Goal: Information Seeking & Learning: Find contact information

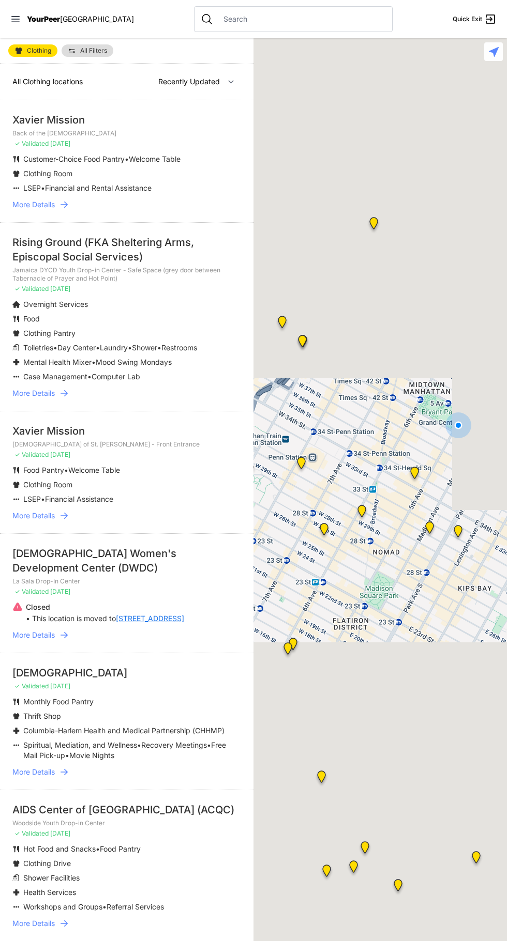
select select "nearby"
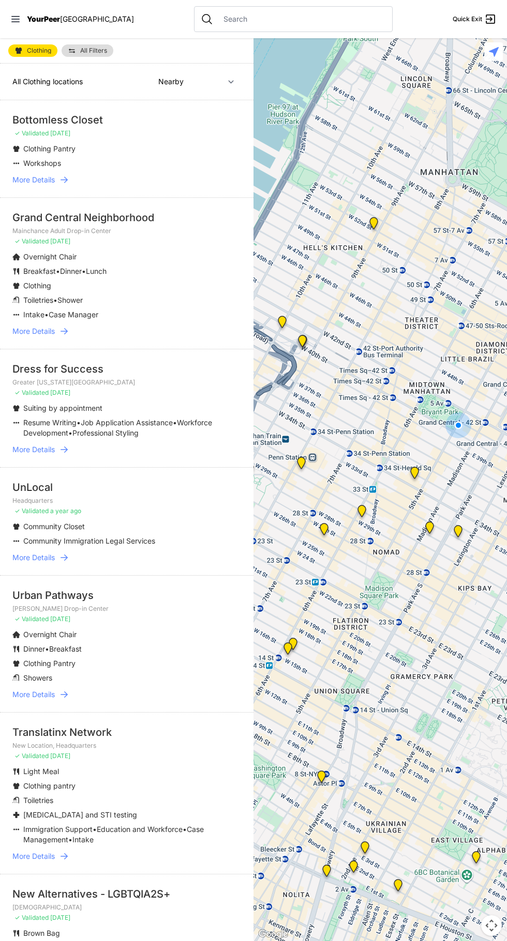
click at [32, 333] on span "More Details" at bounding box center [33, 331] width 42 height 10
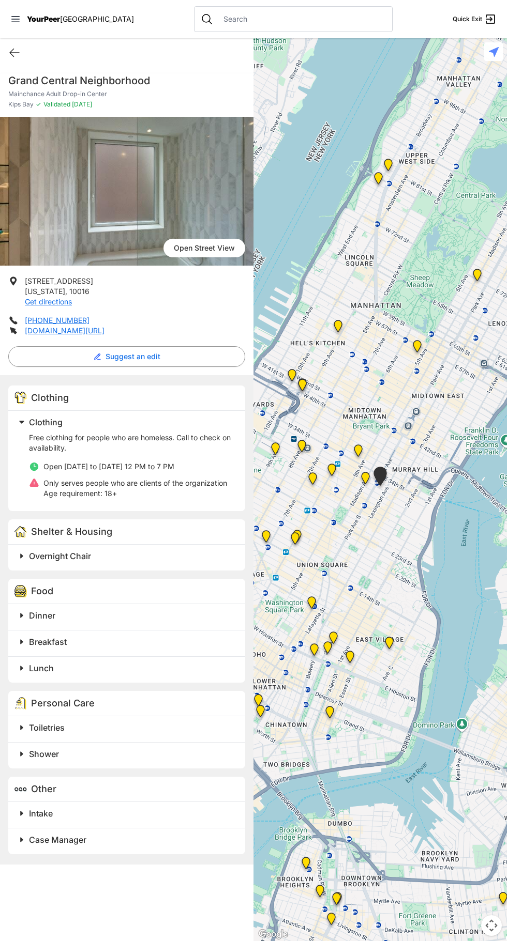
click at [38, 320] on link "[PHONE_NUMBER]" at bounding box center [57, 320] width 65 height 9
click at [17, 56] on icon at bounding box center [14, 53] width 12 height 12
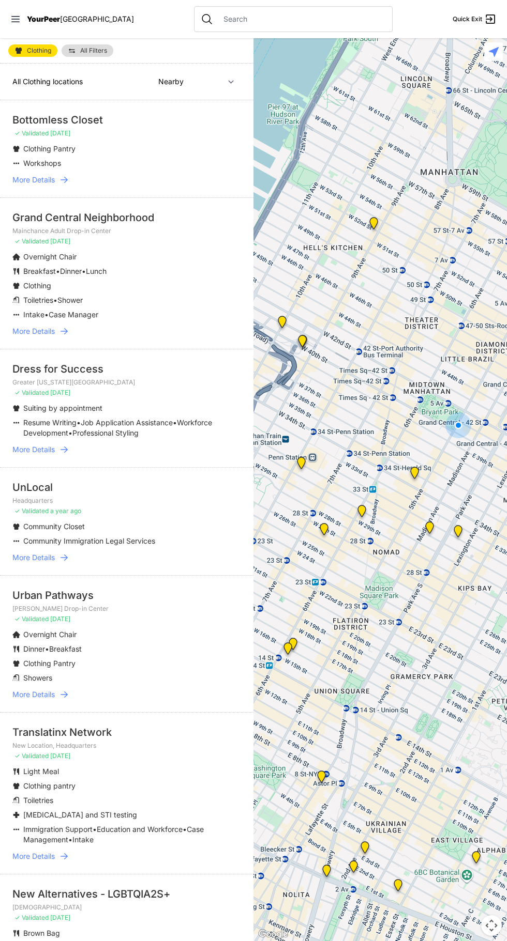
click at [32, 181] on span "More Details" at bounding box center [33, 180] width 42 height 10
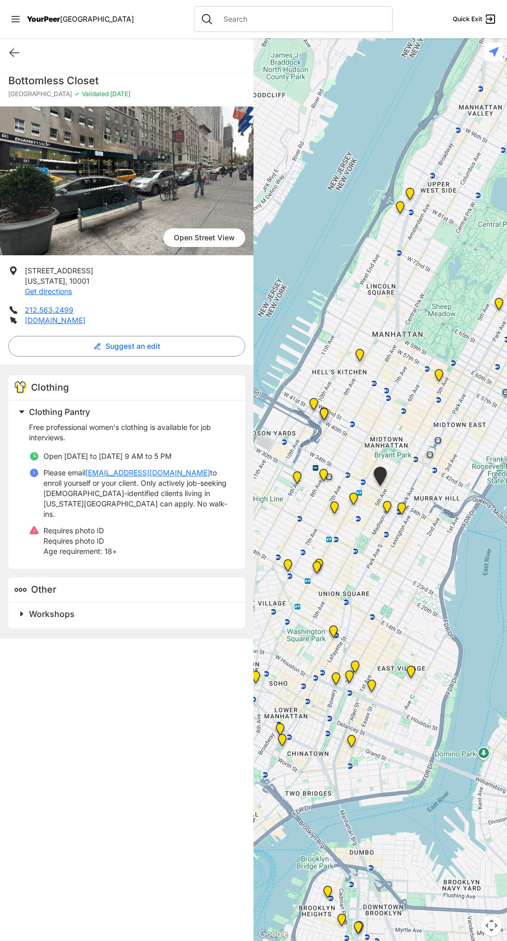
click at [46, 306] on link "212.563.2499" at bounding box center [49, 310] width 49 height 9
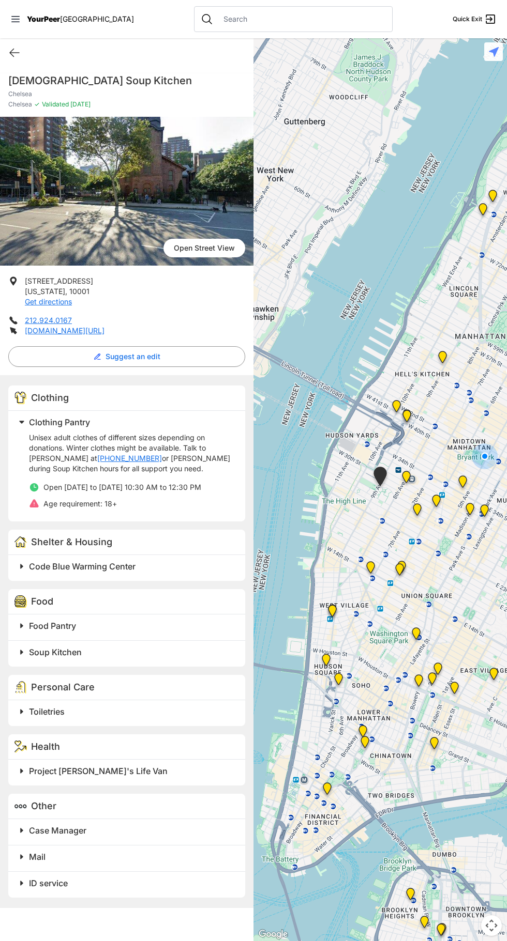
click at [97, 462] on link "[PHONE_NUMBER]" at bounding box center [129, 458] width 65 height 10
click at [14, 52] on icon at bounding box center [14, 53] width 9 height 8
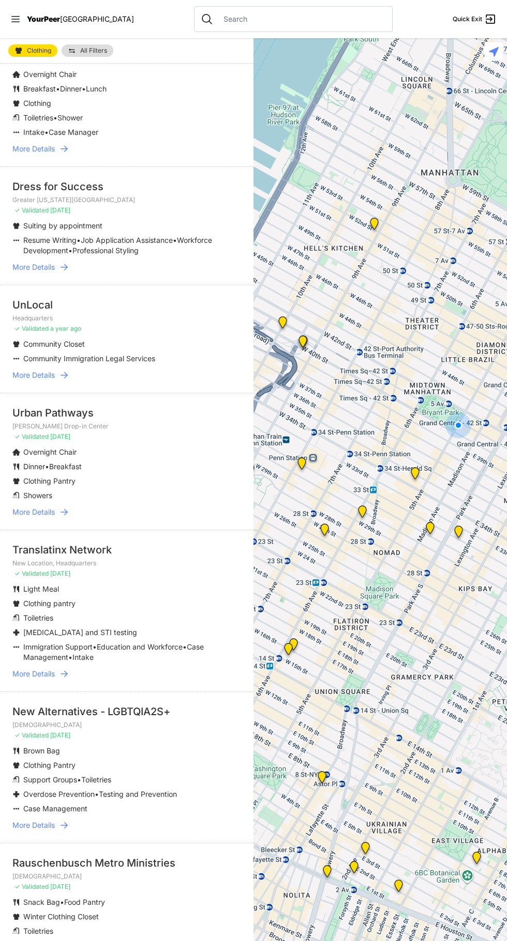
scroll to position [185, 0]
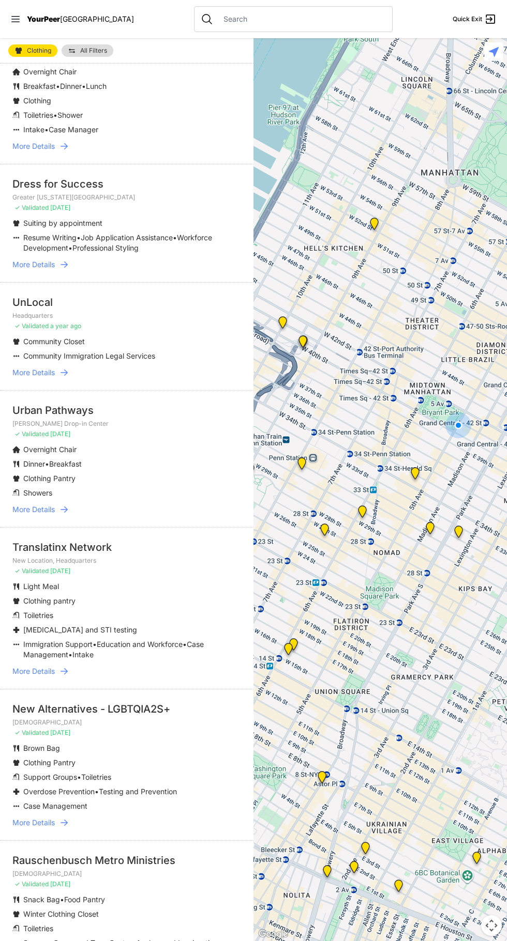
click at [40, 505] on span "More Details" at bounding box center [33, 510] width 42 height 10
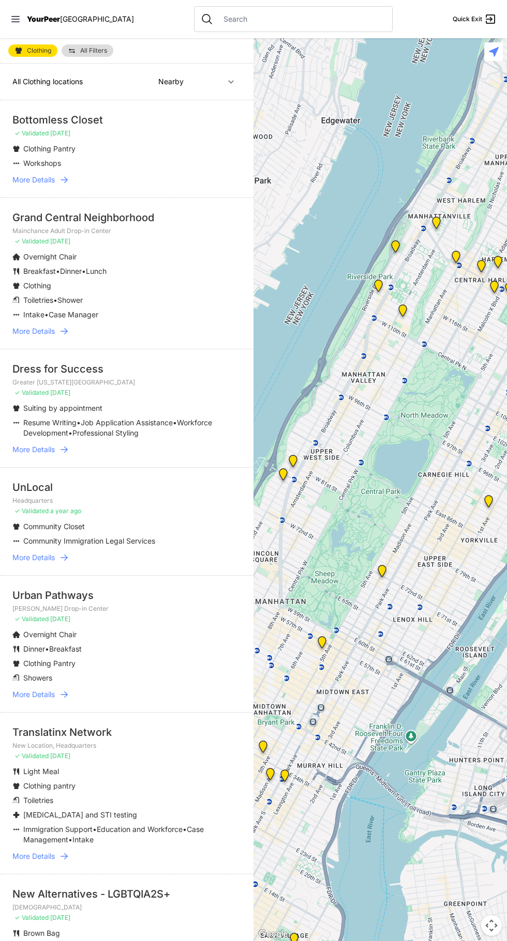
click at [47, 555] on span "More Details" at bounding box center [33, 558] width 42 height 10
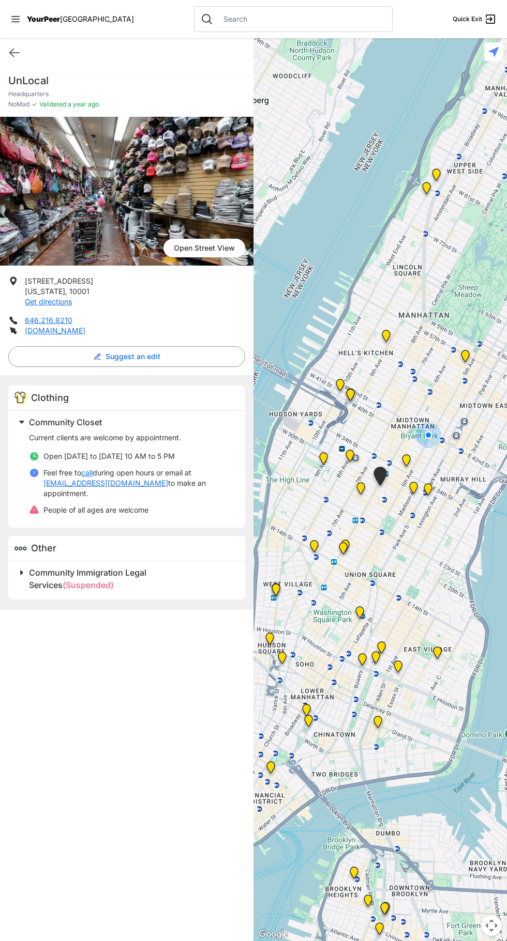
click at [51, 319] on link "646.216.8210" at bounding box center [49, 320] width 48 height 9
click at [18, 51] on icon at bounding box center [14, 53] width 12 height 12
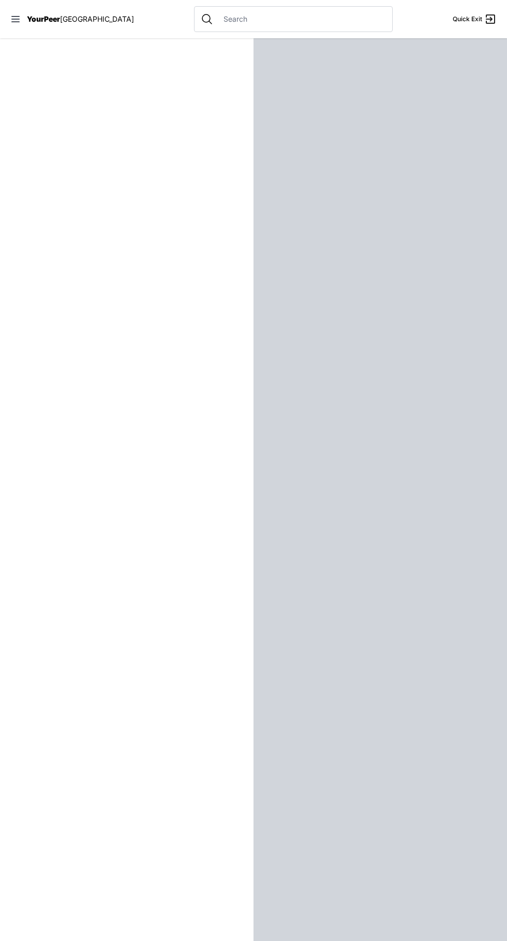
select select "recentlyUpdated"
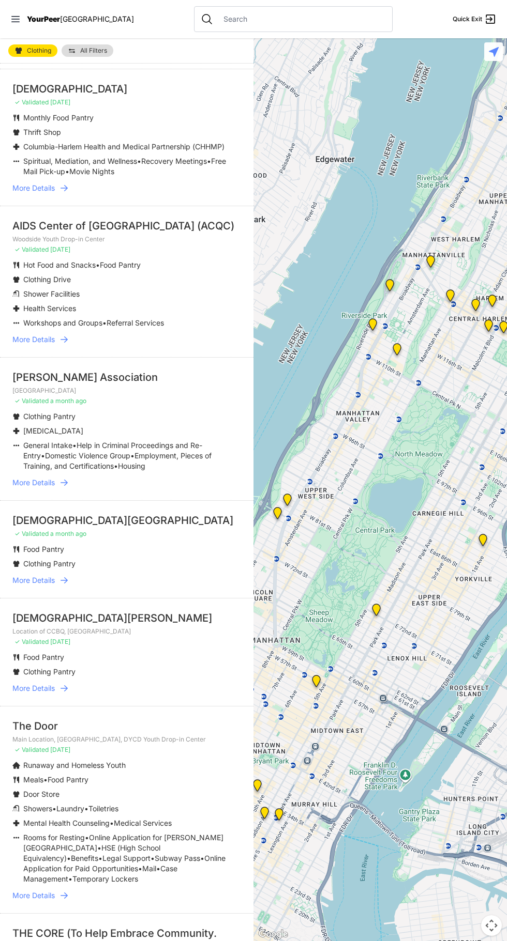
scroll to position [584, 0]
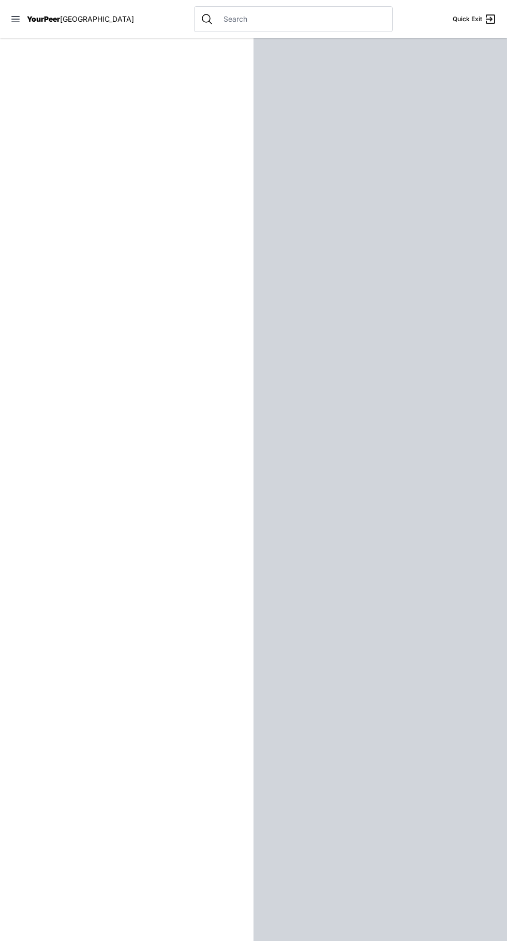
select select "recentlyUpdated"
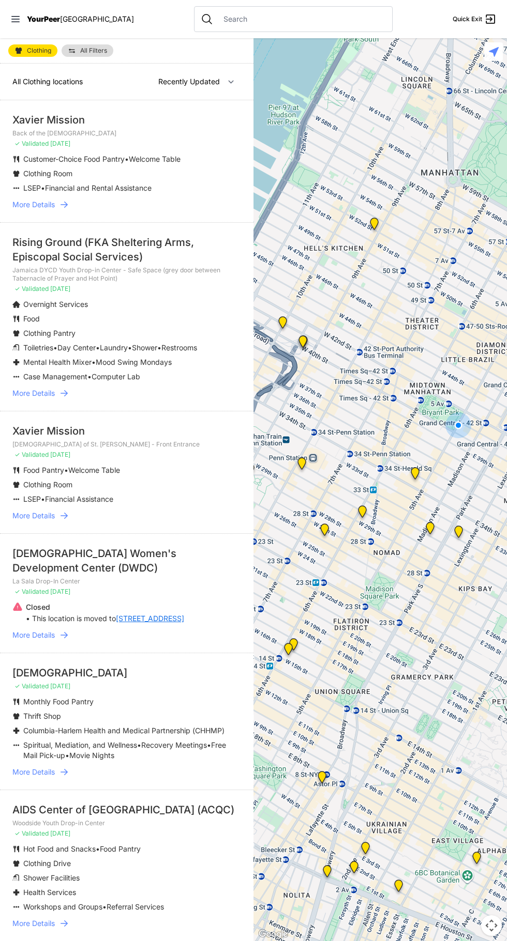
click at [50, 391] on span "More Details" at bounding box center [33, 393] width 42 height 10
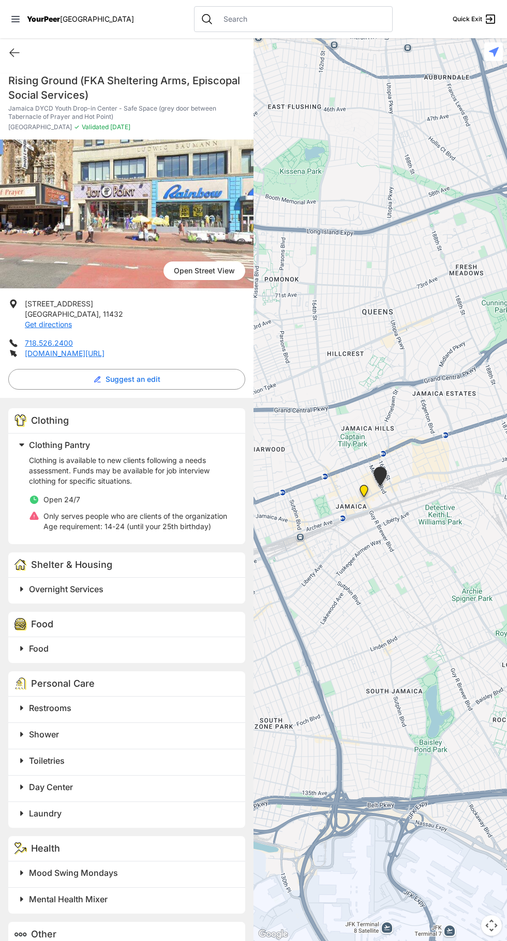
click at [57, 342] on link "718.526.2400" at bounding box center [49, 343] width 48 height 9
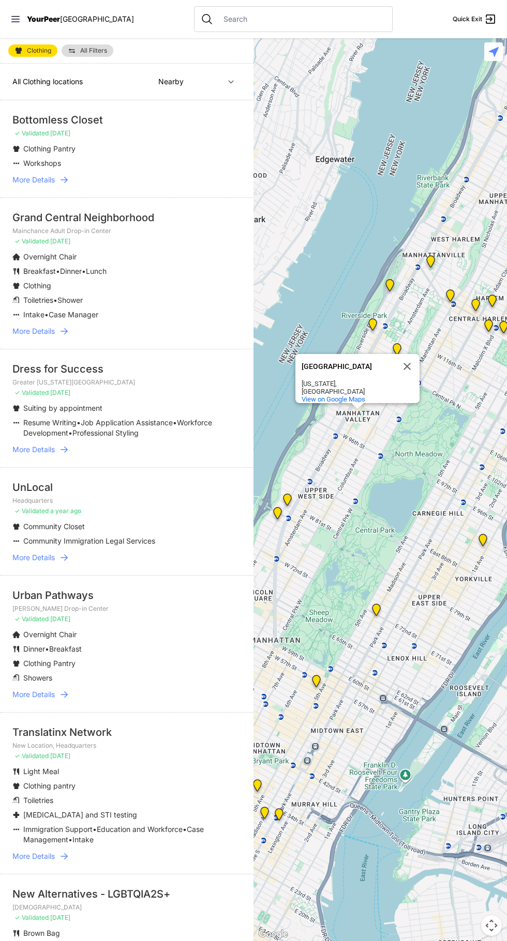
click at [470, 19] on span "Quick Exit" at bounding box center [466, 19] width 29 height 8
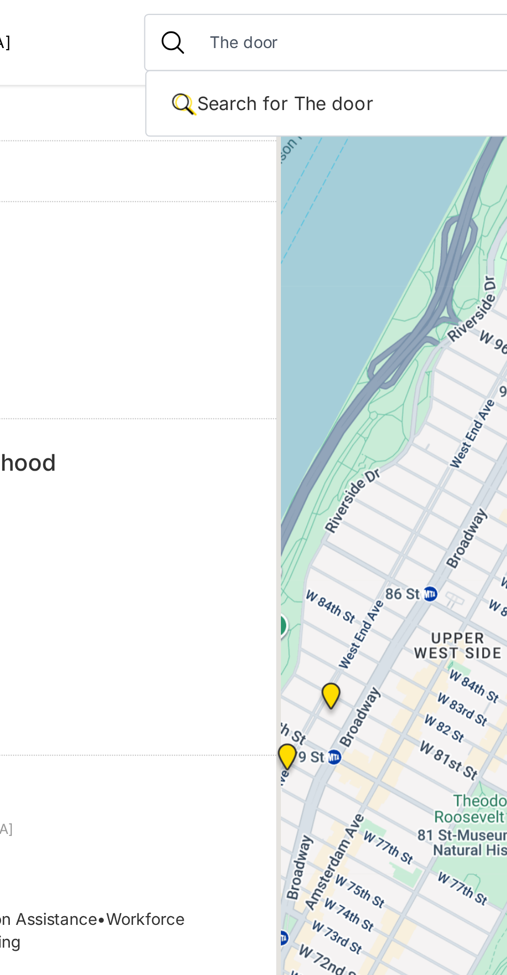
type input "The door"
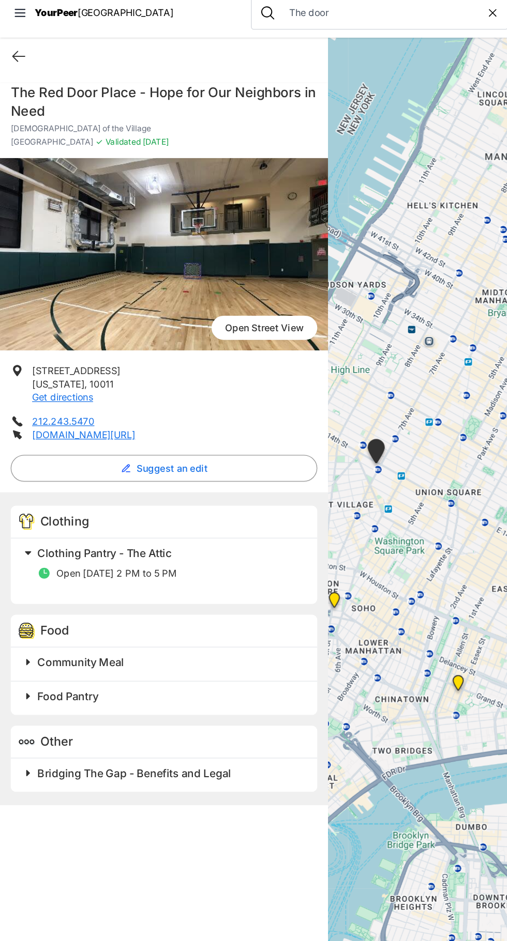
click at [52, 333] on link "212.243.5470" at bounding box center [49, 334] width 48 height 9
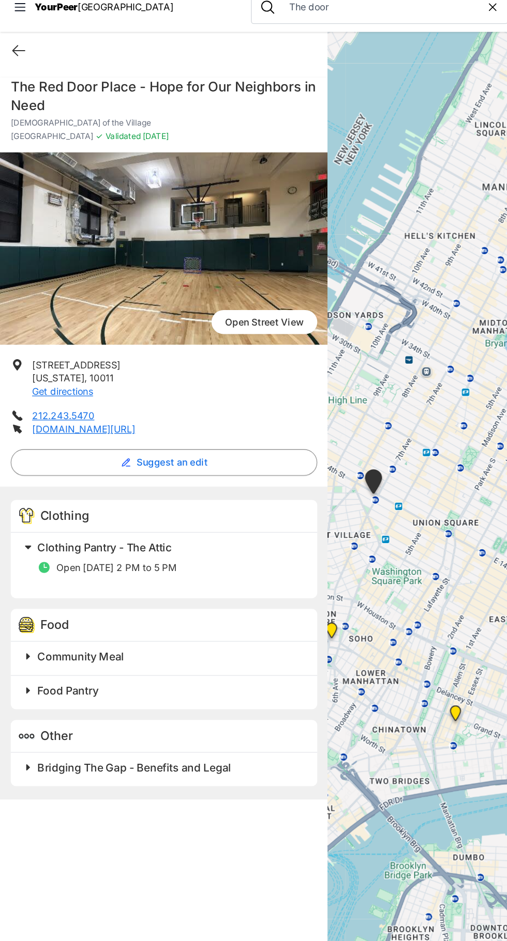
click at [280, 21] on input "The door" at bounding box center [296, 19] width 158 height 10
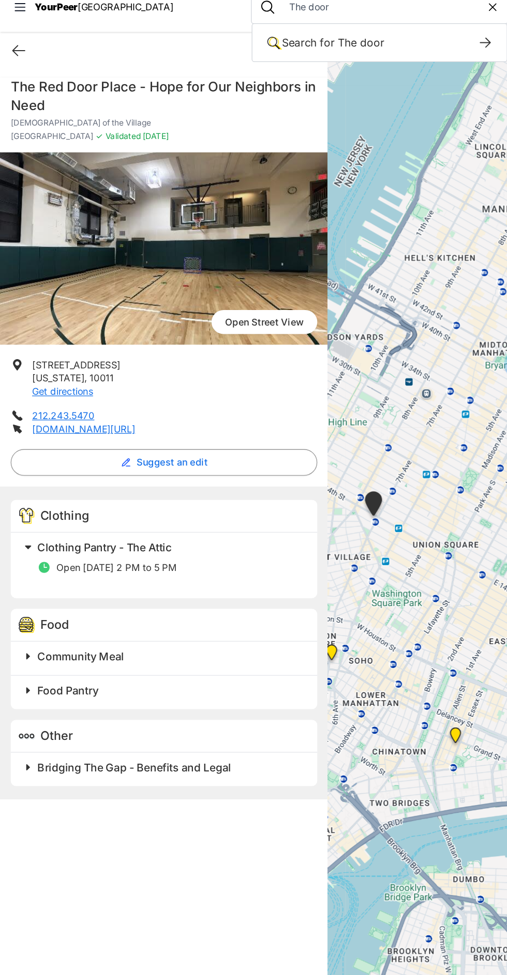
click at [299, 34] on div "Search for The door" at bounding box center [293, 46] width 196 height 29
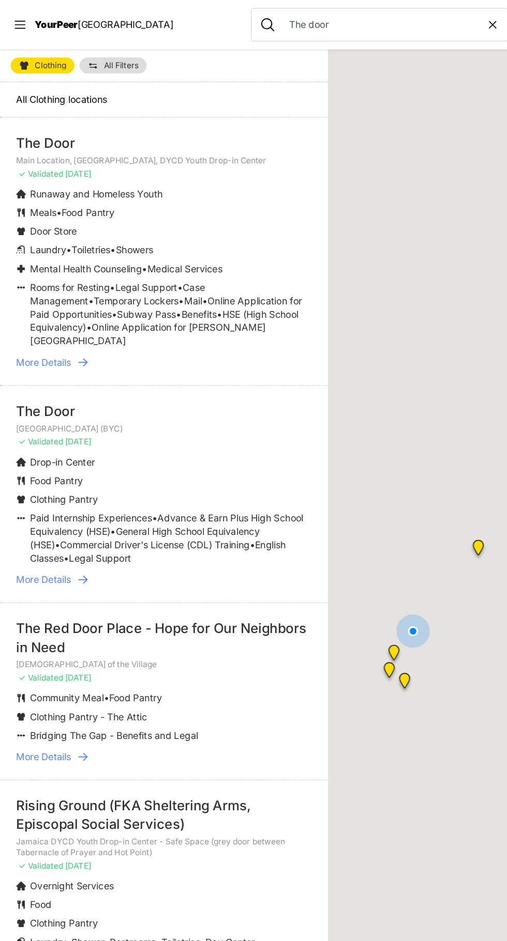
click at [290, 19] on input "The door" at bounding box center [296, 19] width 158 height 10
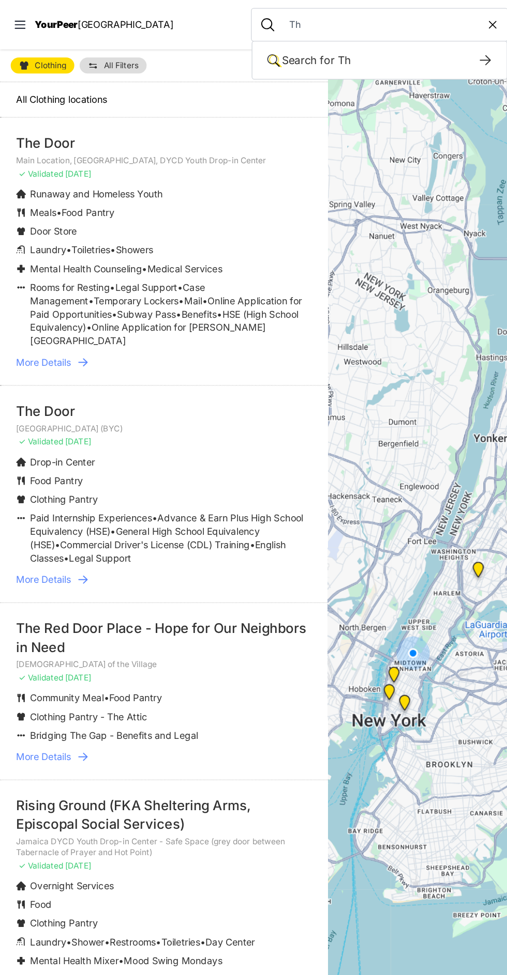
type input "T"
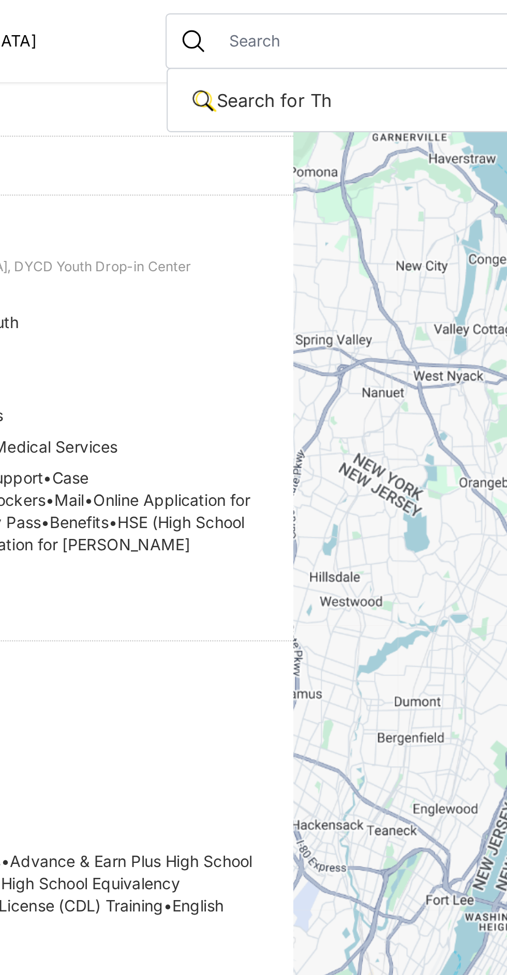
select select "recentlyUpdated"
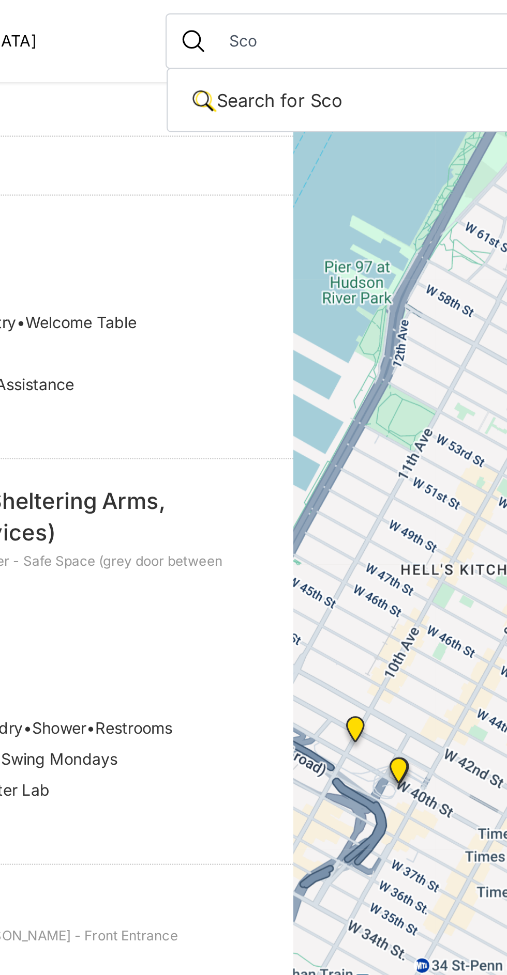
type input "Sco"
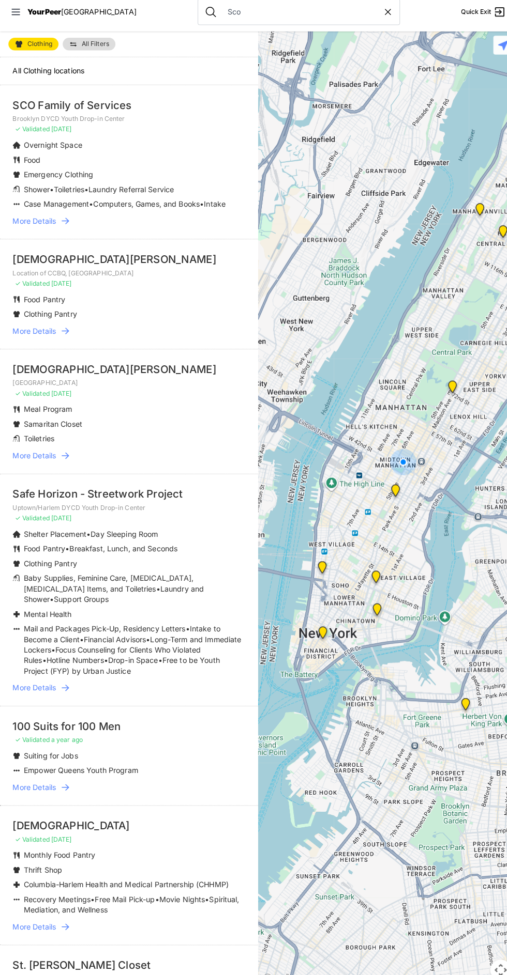
click at [29, 225] on span "More Details" at bounding box center [33, 224] width 42 height 10
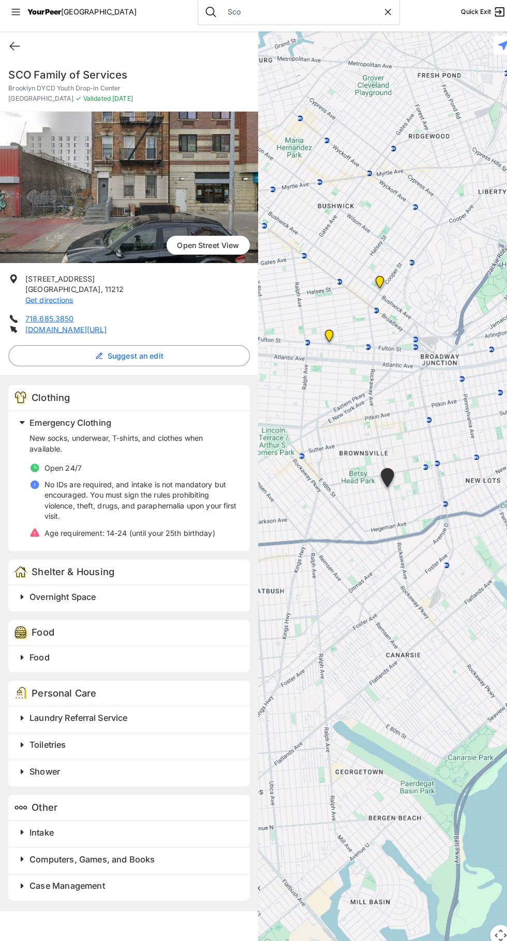
click at [38, 334] on link "sco.org/programs/drop-in-center" at bounding box center [65, 330] width 80 height 9
click at [54, 316] on link "718.685.3850" at bounding box center [49, 320] width 48 height 9
